Goal: Find specific page/section

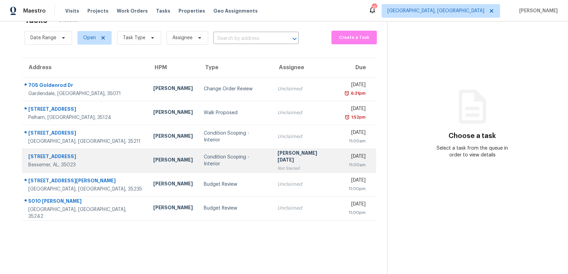
scroll to position [22, 0]
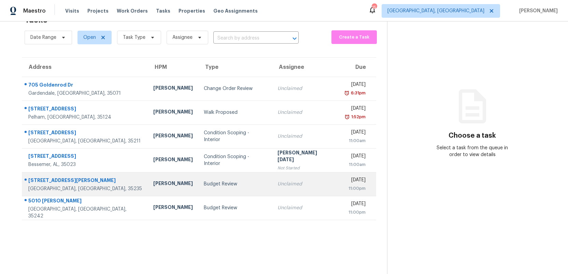
click at [216, 188] on td "Budget Review" at bounding box center [235, 184] width 74 height 24
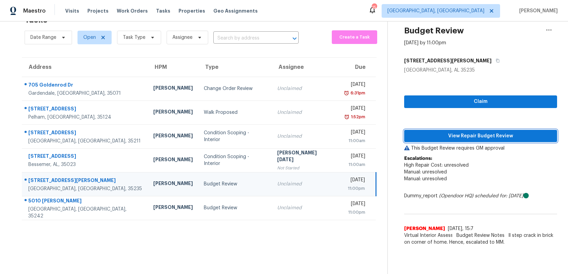
click at [475, 137] on span "View Repair Budget Review" at bounding box center [481, 136] width 142 height 9
